Goal: Transaction & Acquisition: Purchase product/service

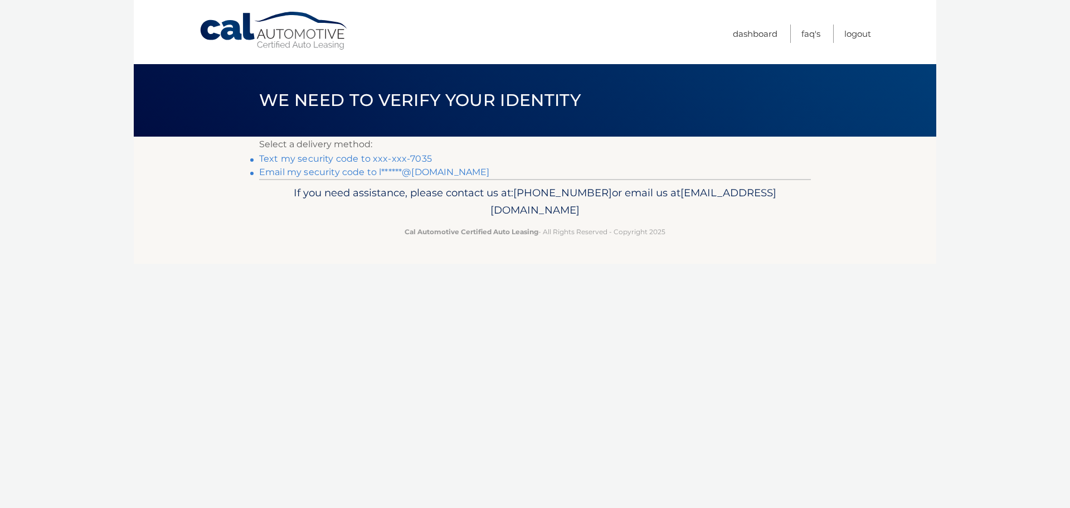
click at [376, 162] on link "Text my security code to xxx-xxx-7035" at bounding box center [345, 158] width 173 height 11
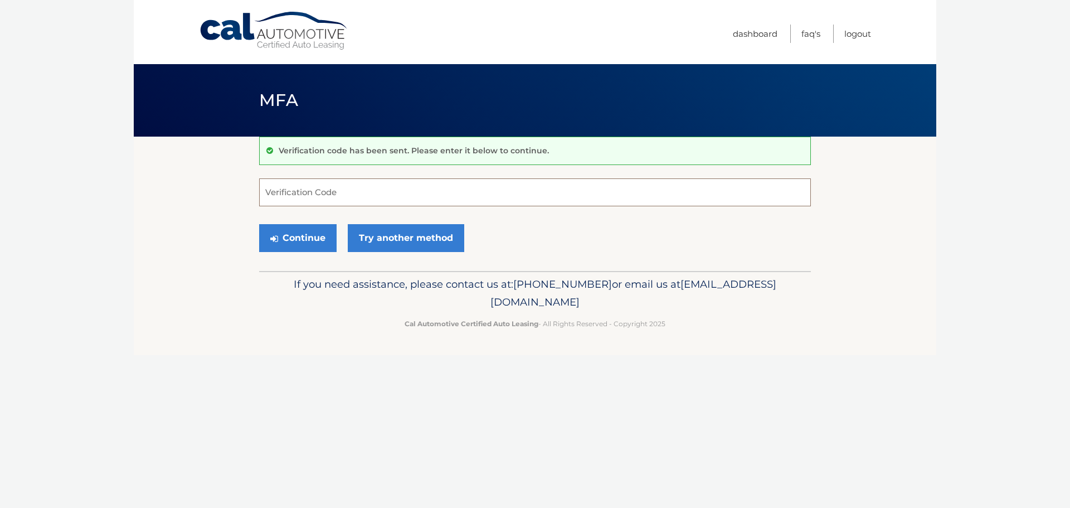
click at [356, 183] on input "Verification Code" at bounding box center [535, 192] width 552 height 28
type input "683211"
click at [297, 227] on button "Continue" at bounding box center [297, 238] width 77 height 28
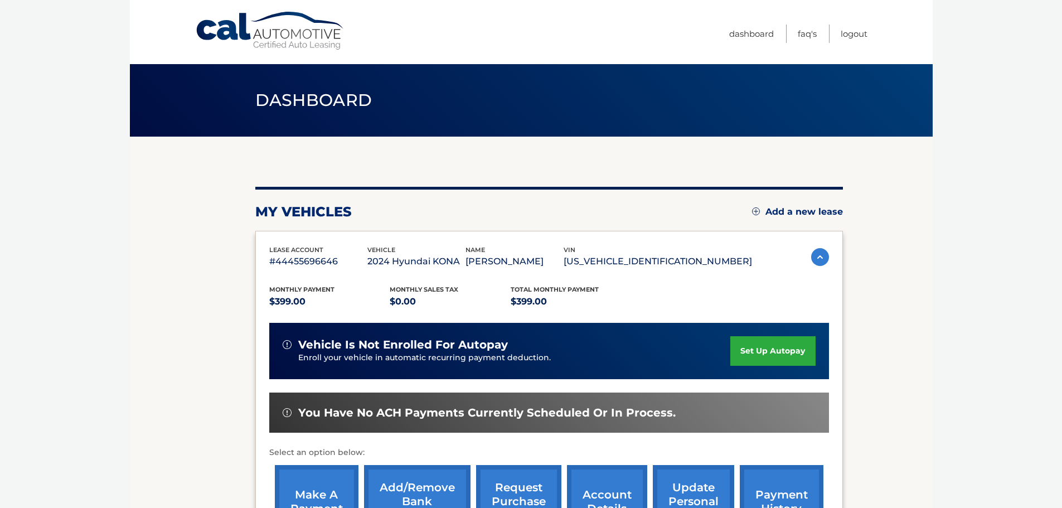
scroll to position [167, 0]
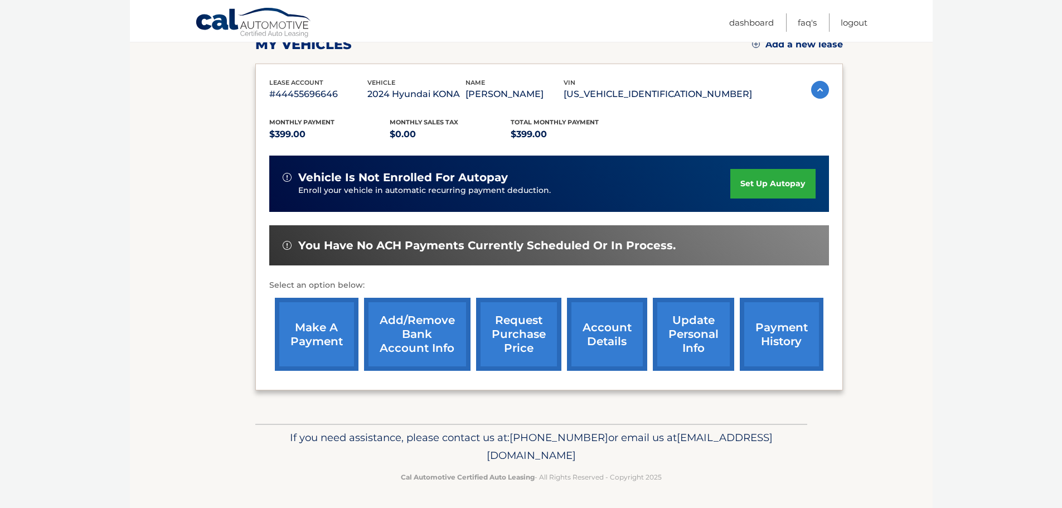
click at [339, 339] on link "make a payment" at bounding box center [317, 334] width 84 height 73
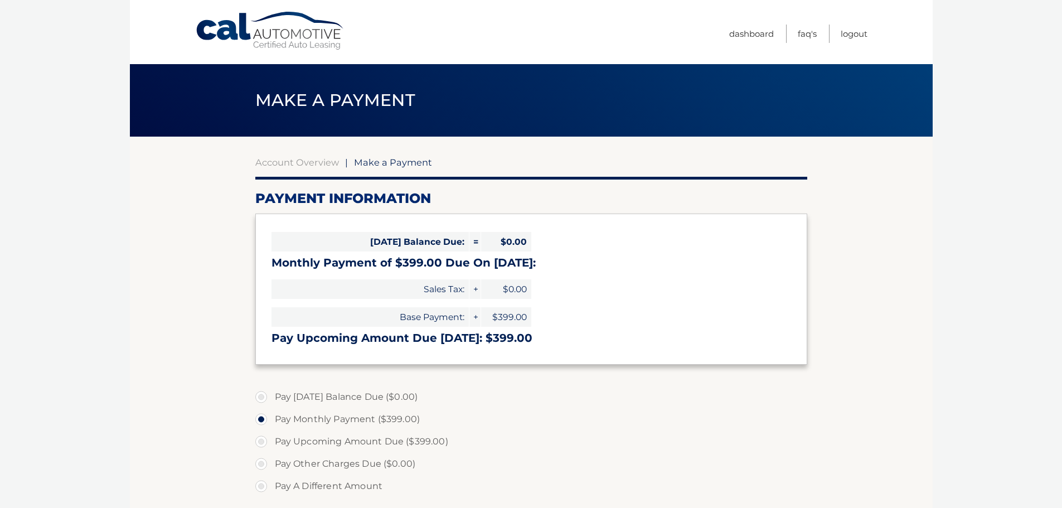
select select "MzhkNDE0NmQtN2M4Yi00MTdlLTgzNzQtYjhkMGZjMGJmYzQ1"
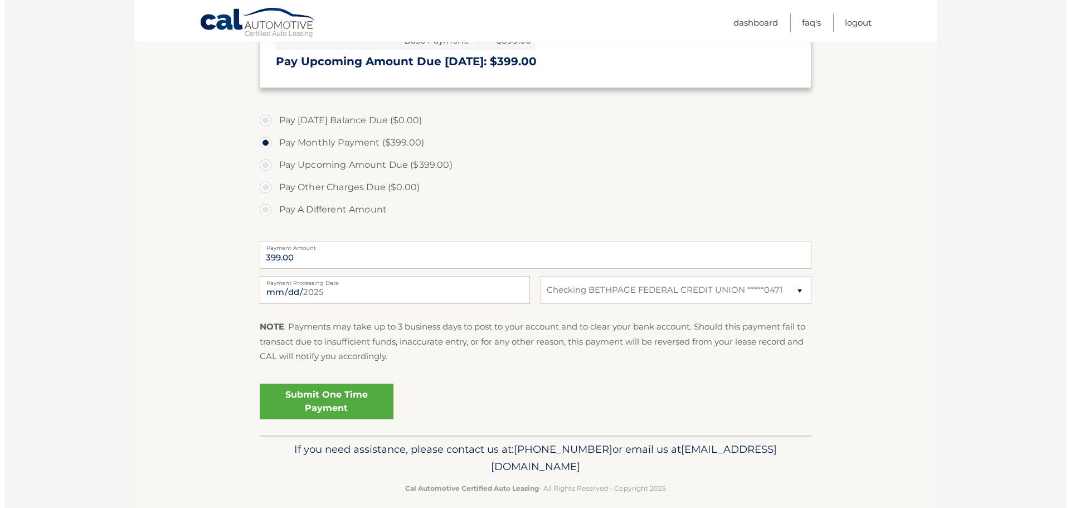
scroll to position [279, 0]
click at [296, 399] on link "Submit One Time Payment" at bounding box center [322, 399] width 134 height 36
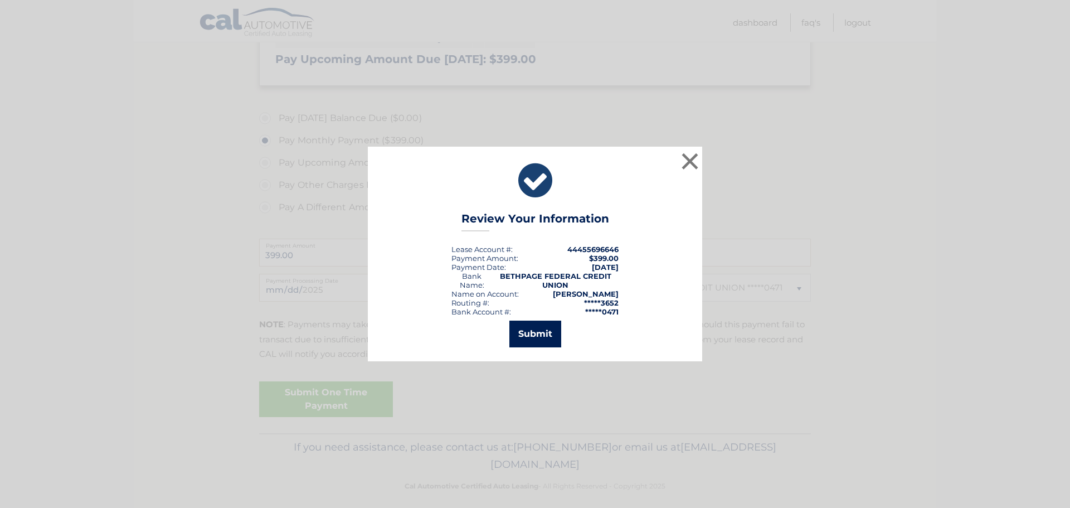
click at [537, 329] on button "Submit" at bounding box center [535, 333] width 52 height 27
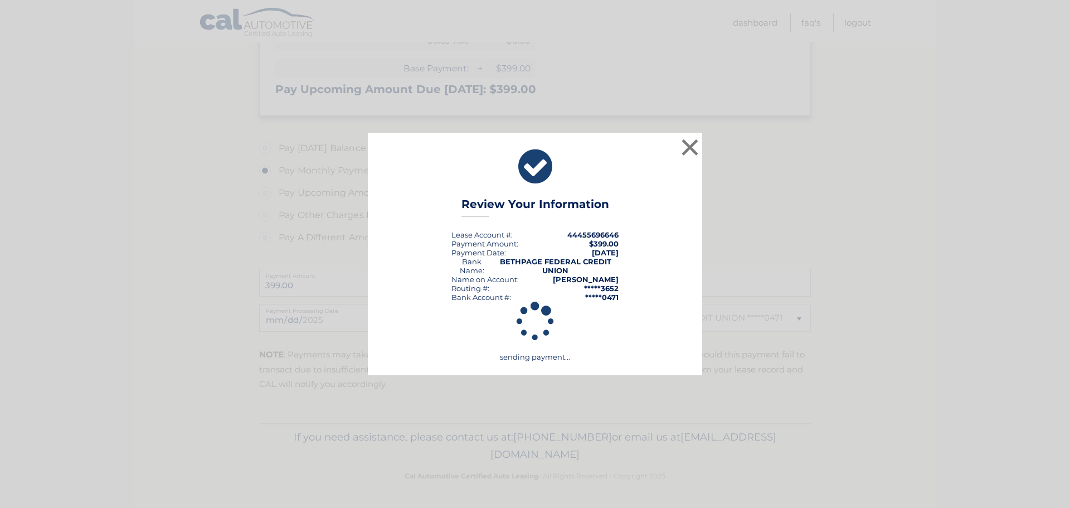
scroll to position [249, 0]
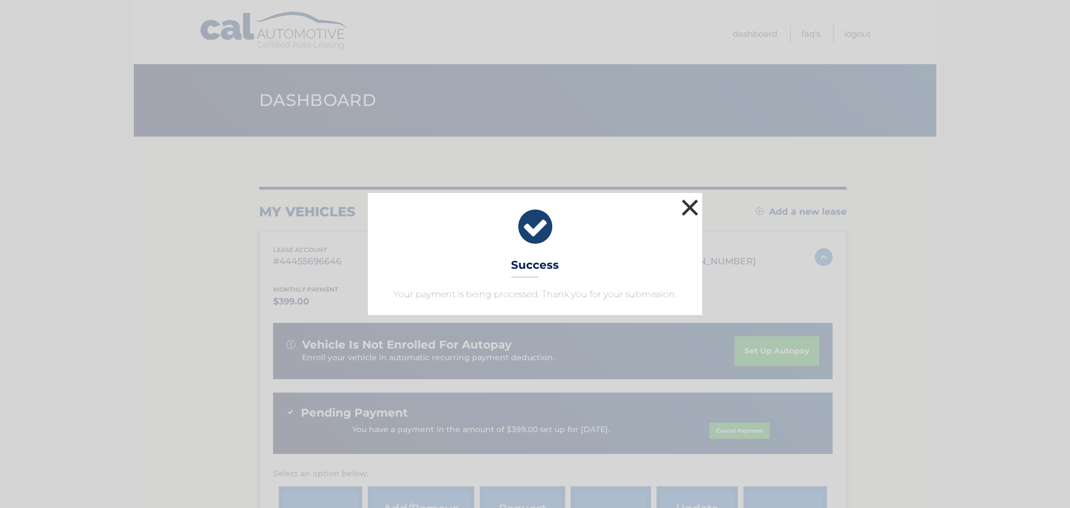
click at [691, 210] on button "×" at bounding box center [690, 207] width 22 height 22
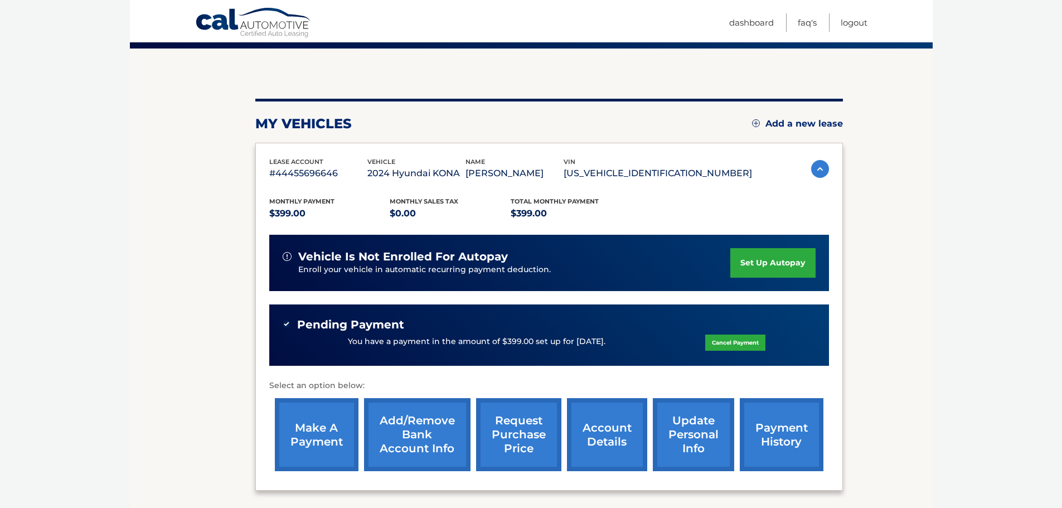
scroll to position [189, 0]
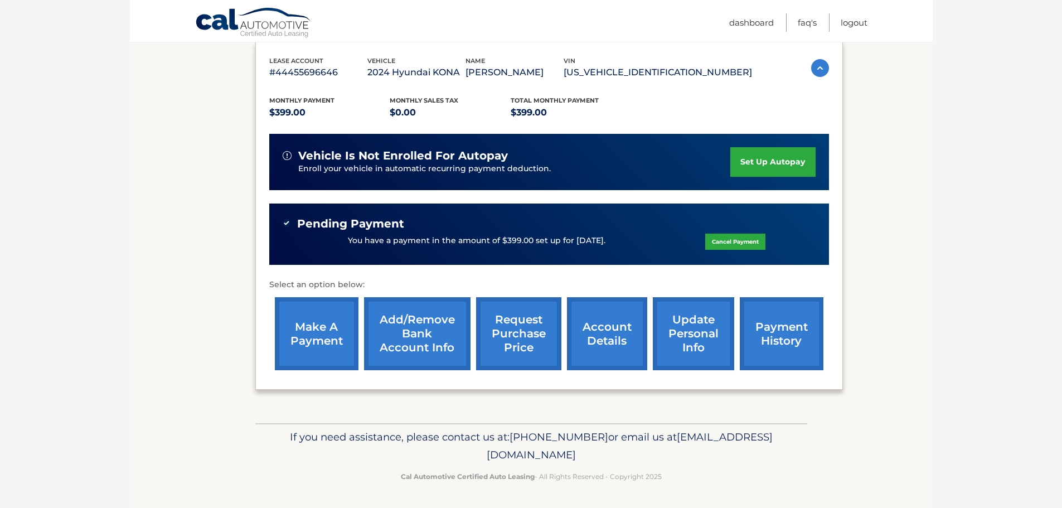
drag, startPoint x: 368, startPoint y: 387, endPoint x: 399, endPoint y: 435, distance: 57.7
click at [371, 388] on div "lease account #44455696646 vehicle 2024 Hyundai KONA name [PERSON_NAME] vin [US…" at bounding box center [548, 216] width 587 height 348
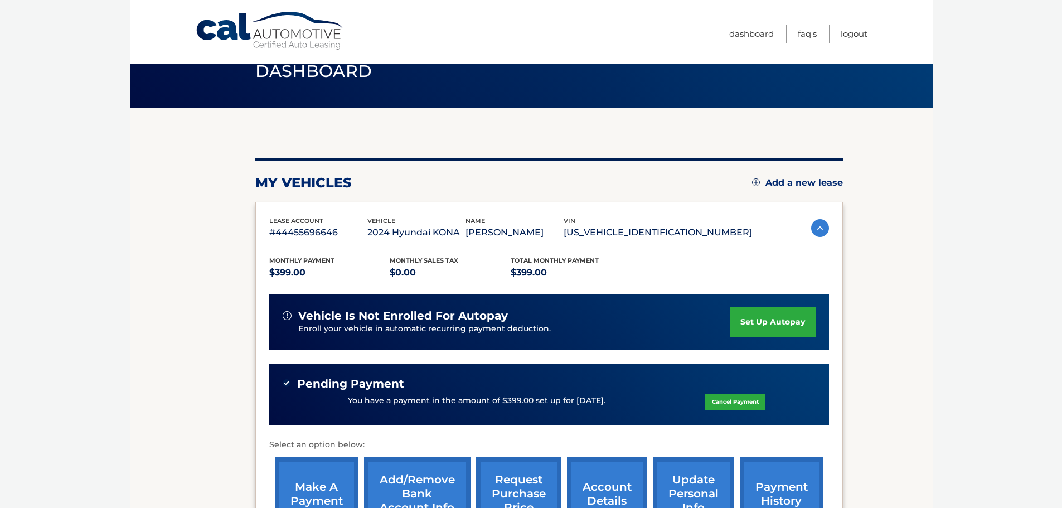
scroll to position [56, 0]
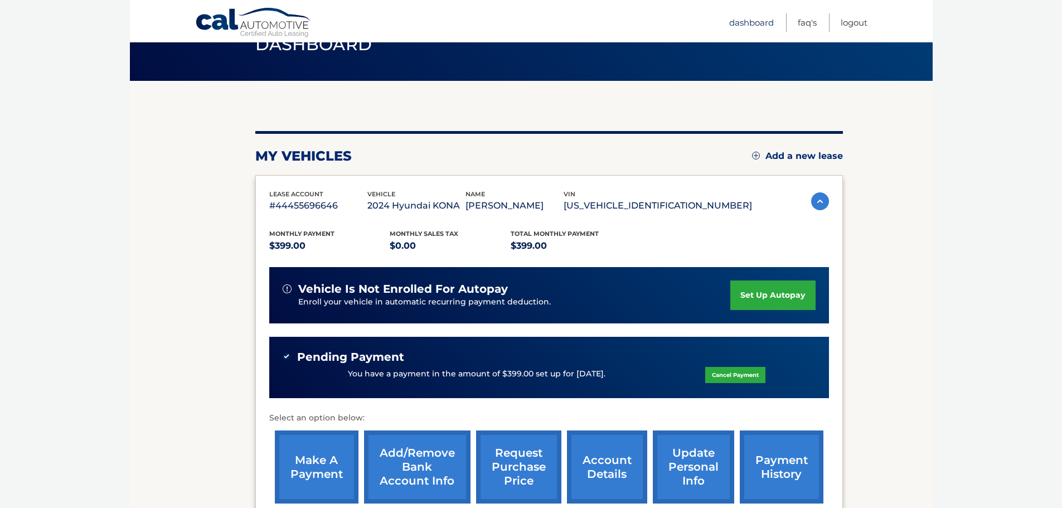
click at [749, 23] on link "Dashboard" at bounding box center [751, 22] width 45 height 18
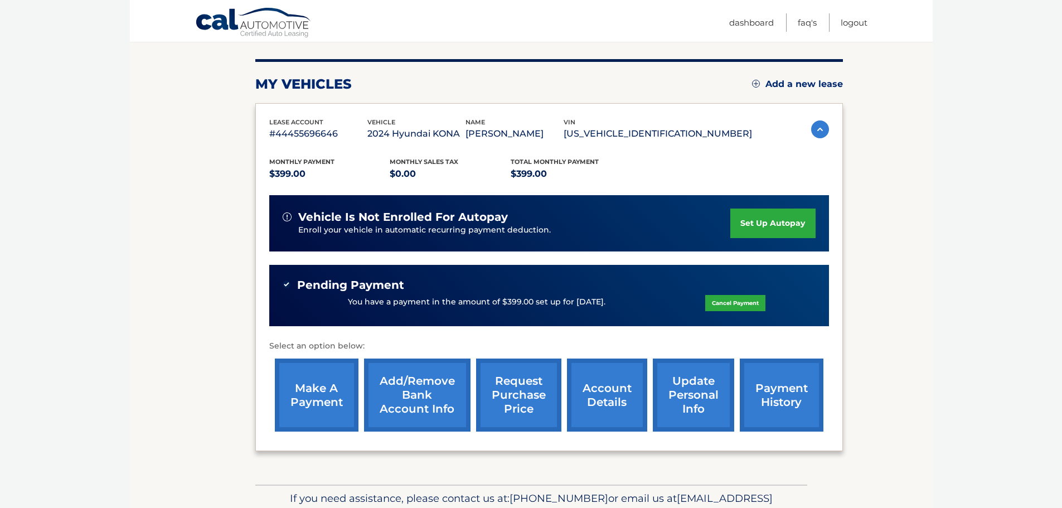
scroll to position [167, 0]
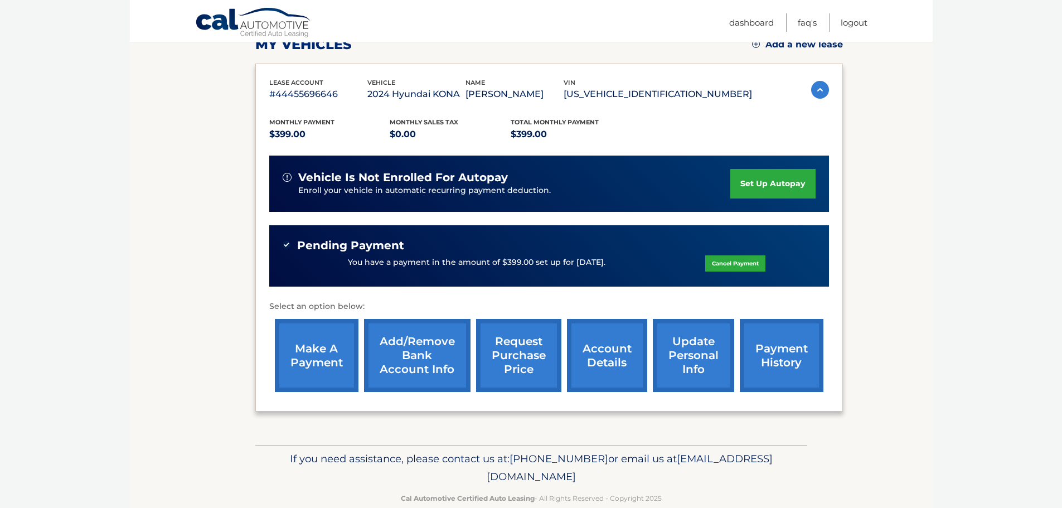
click at [581, 361] on link "account details" at bounding box center [607, 355] width 80 height 73
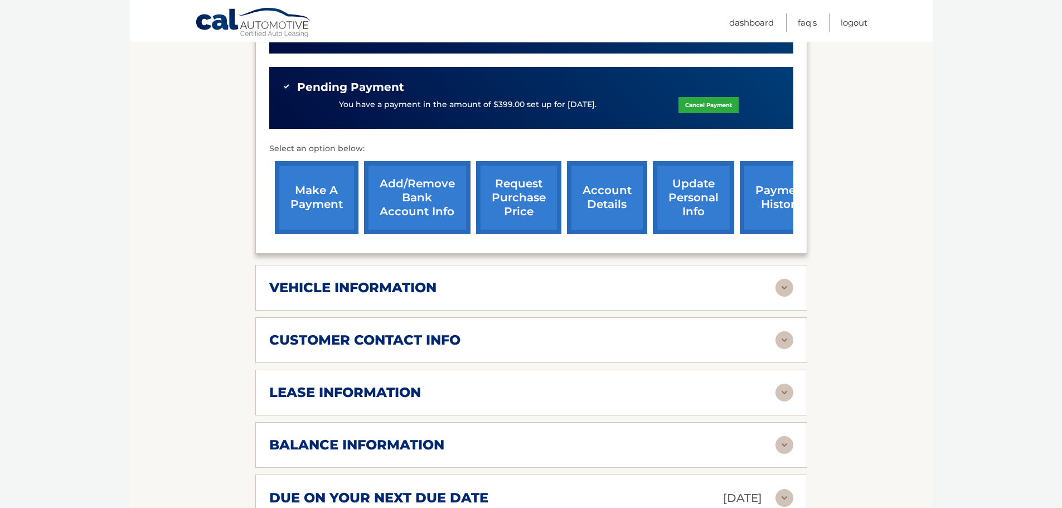
scroll to position [390, 0]
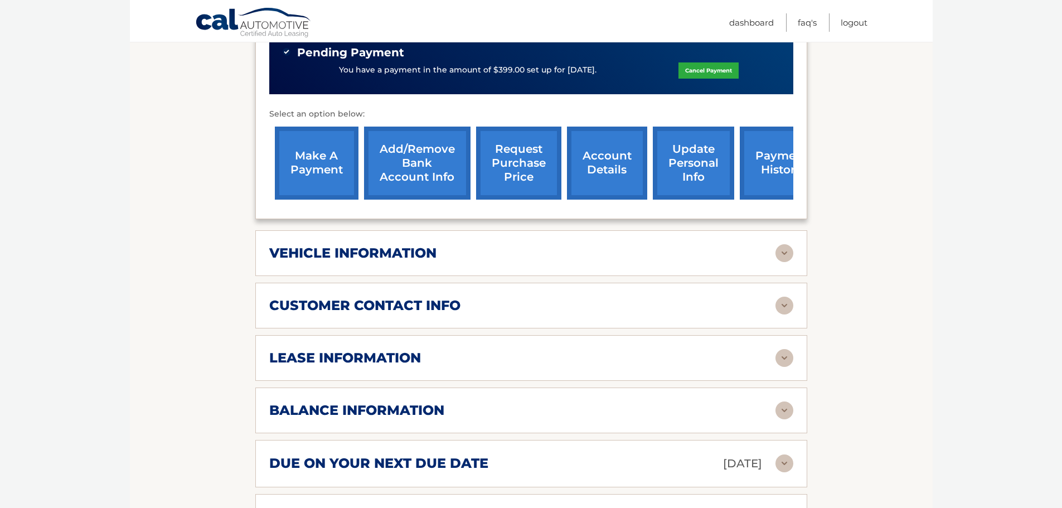
click at [793, 244] on img at bounding box center [784, 253] width 18 height 18
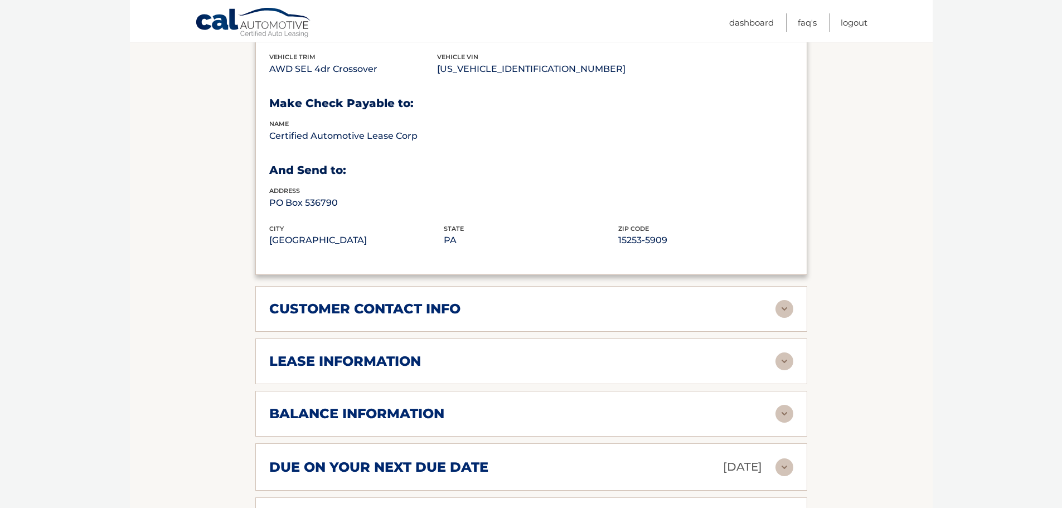
scroll to position [725, 0]
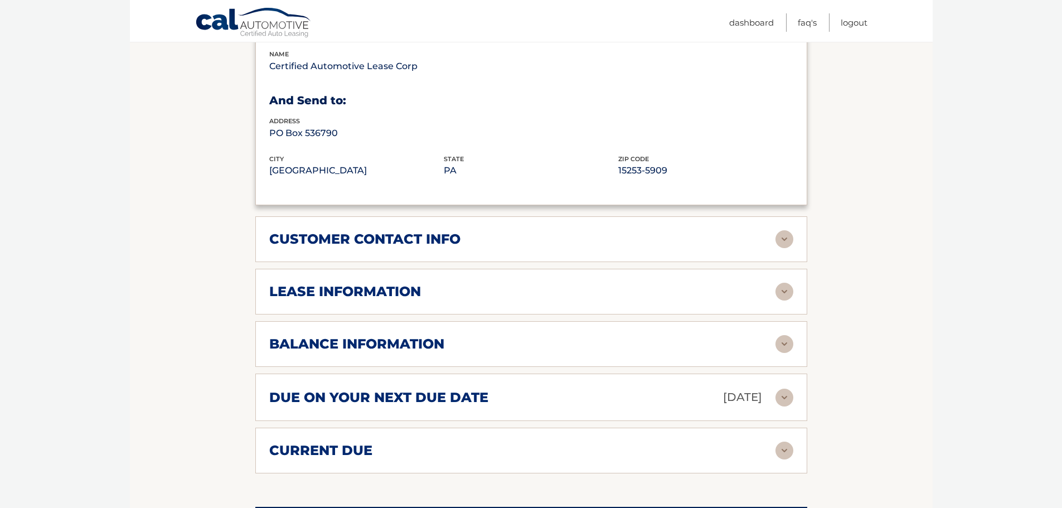
click at [784, 283] on img at bounding box center [784, 292] width 18 height 18
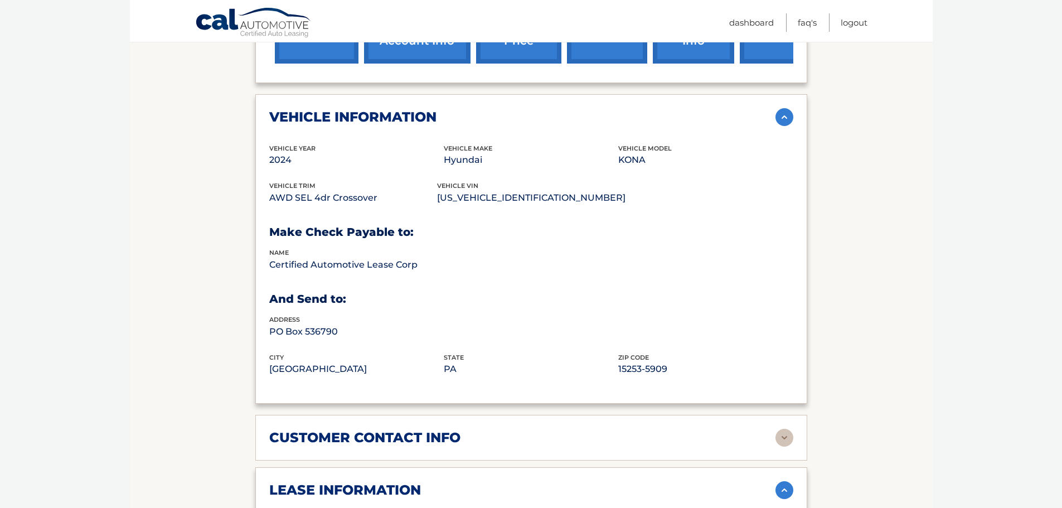
scroll to position [223, 0]
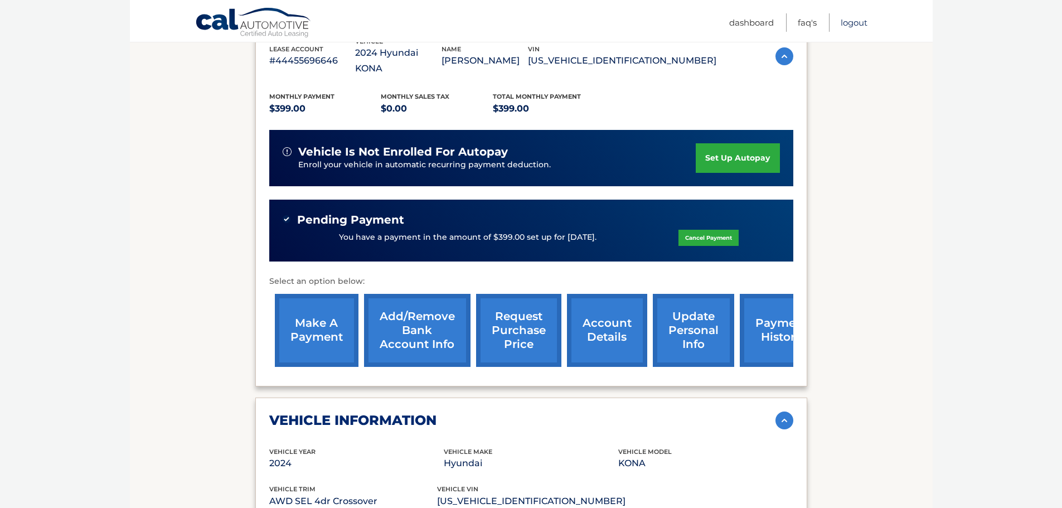
click at [851, 21] on link "Logout" at bounding box center [854, 22] width 27 height 18
